Goal: Check status: Check status

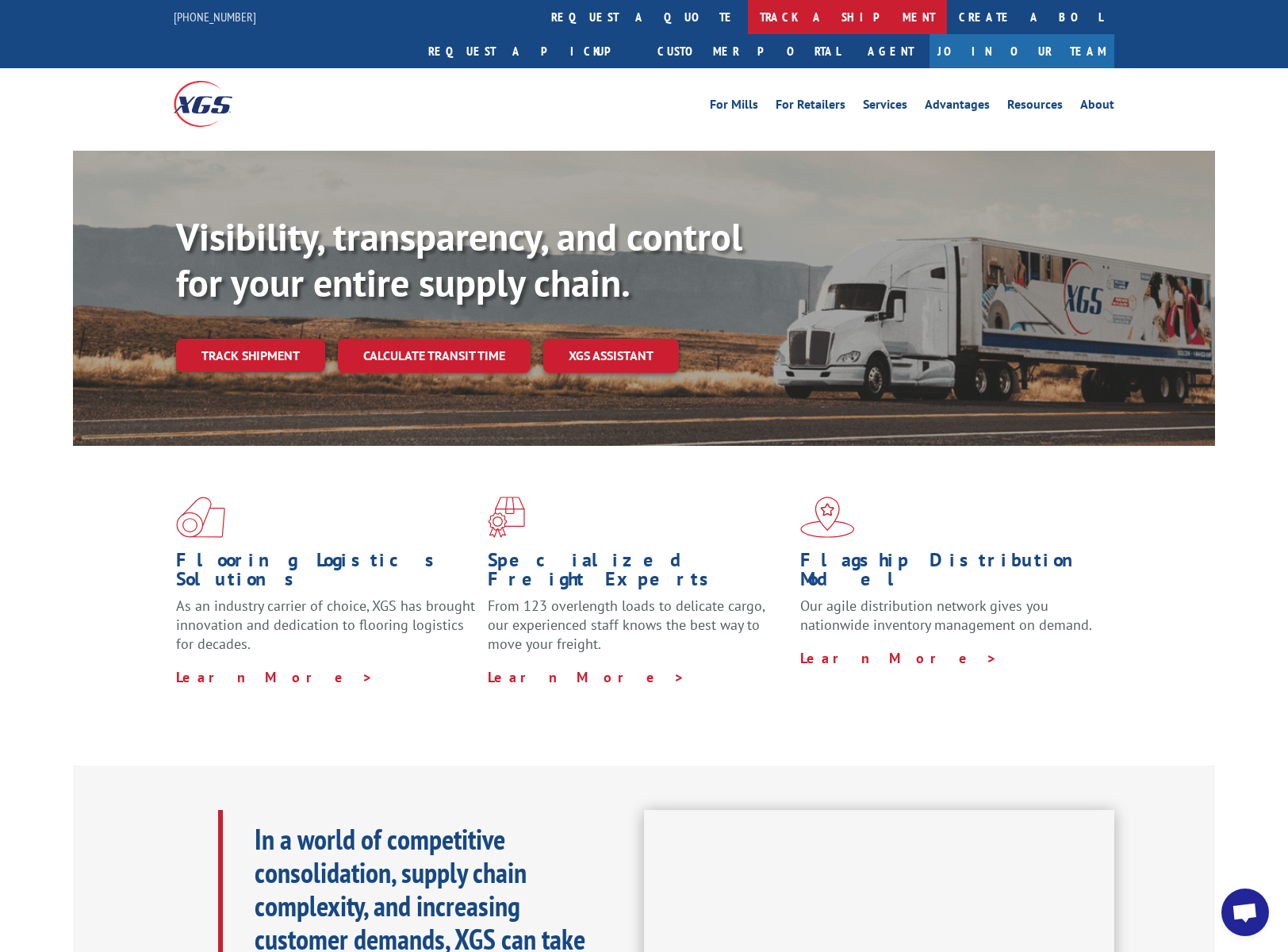
click at [748, 25] on link "track a shipment" at bounding box center [847, 17] width 199 height 34
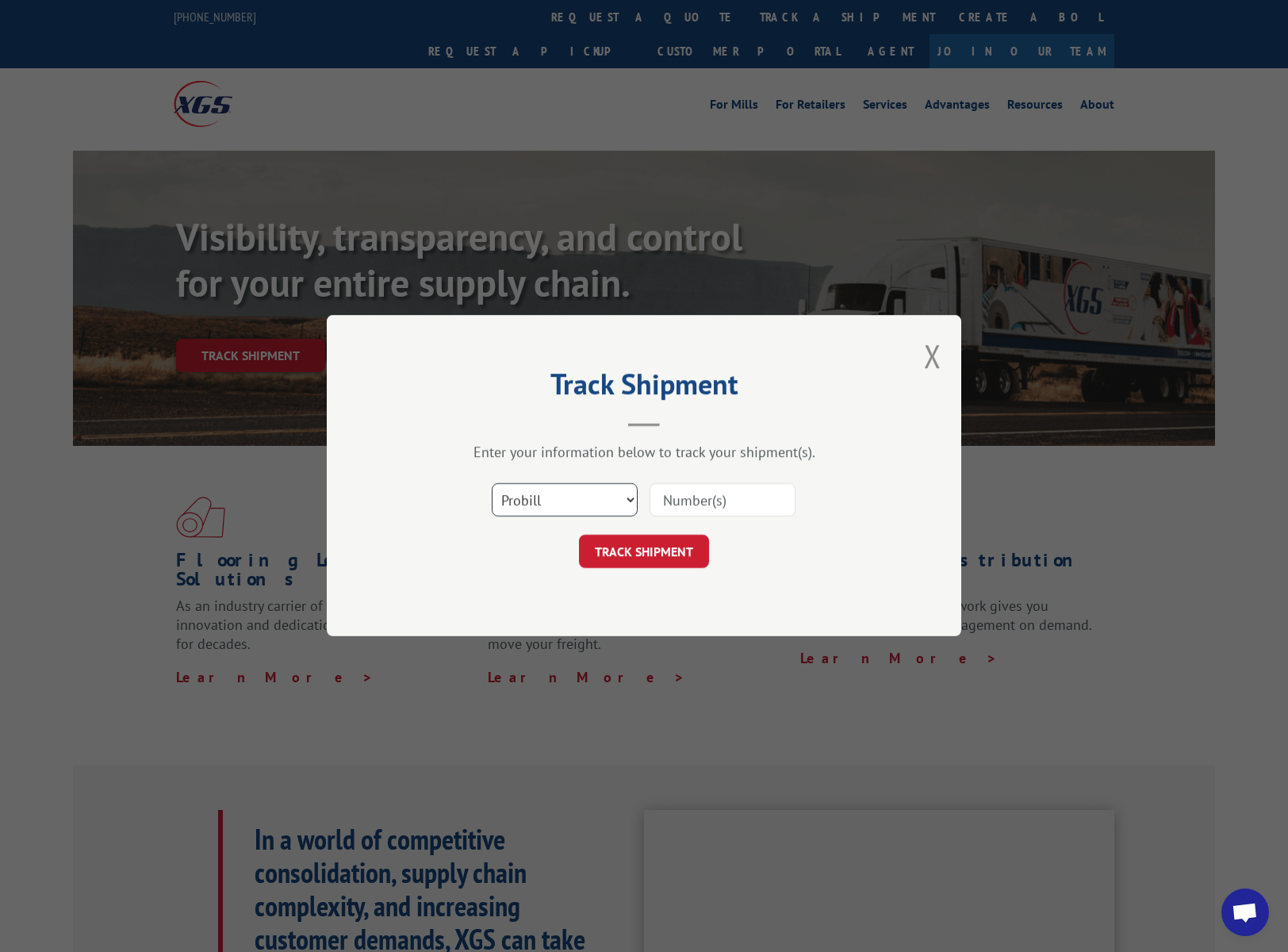
click at [599, 513] on select "Select category... Probill BOL PO" at bounding box center [565, 501] width 146 height 34
select select "bol"
click at [492, 484] on select "Select category... Probill BOL PO" at bounding box center [565, 501] width 146 height 34
click at [680, 506] on input at bounding box center [723, 501] width 146 height 34
paste input "0500224"
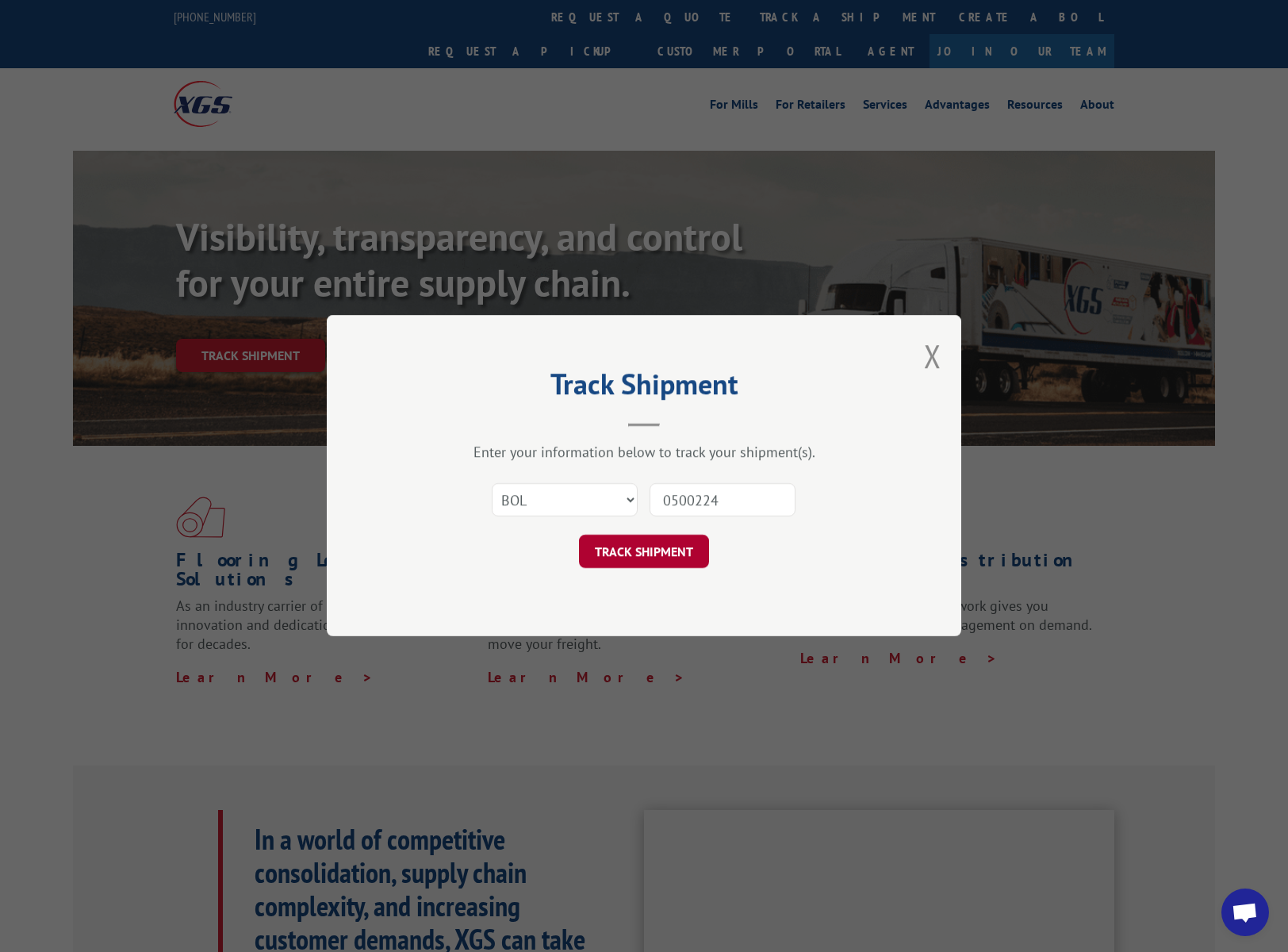
type input "0500224"
click at [669, 538] on button "TRACK SHIPMENT" at bounding box center [643, 552] width 130 height 34
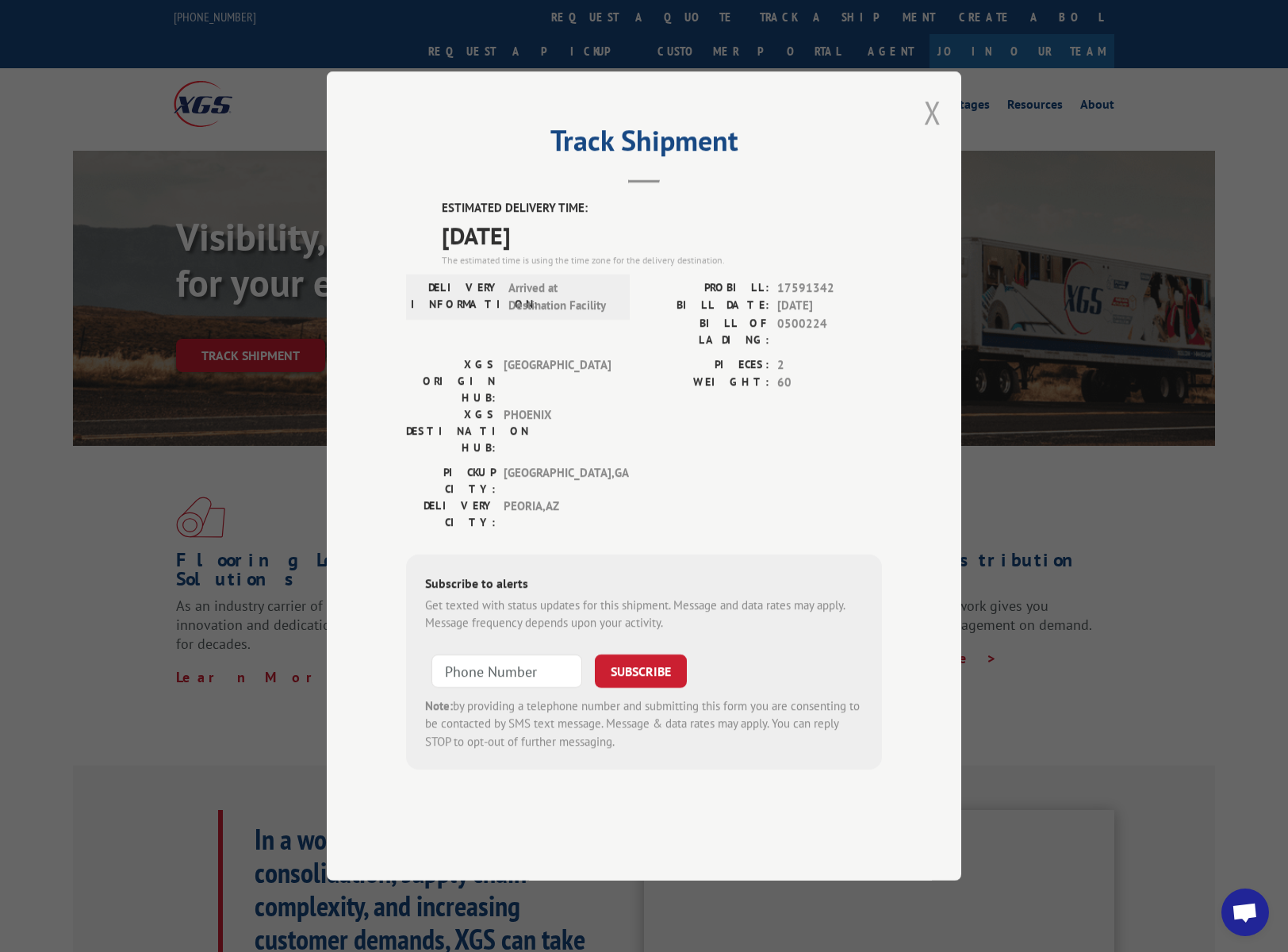
click at [934, 134] on button "Close modal" at bounding box center [933, 112] width 18 height 42
